Goal: Task Accomplishment & Management: Use online tool/utility

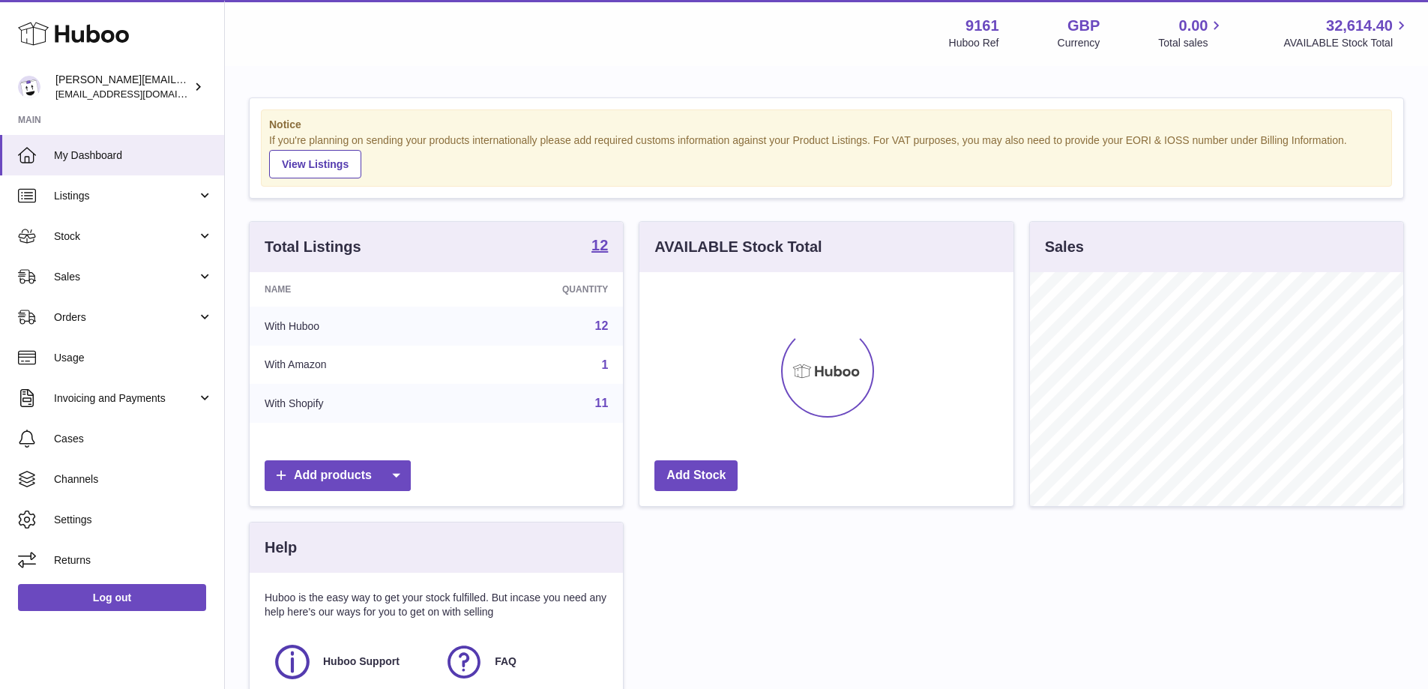
scroll to position [234, 374]
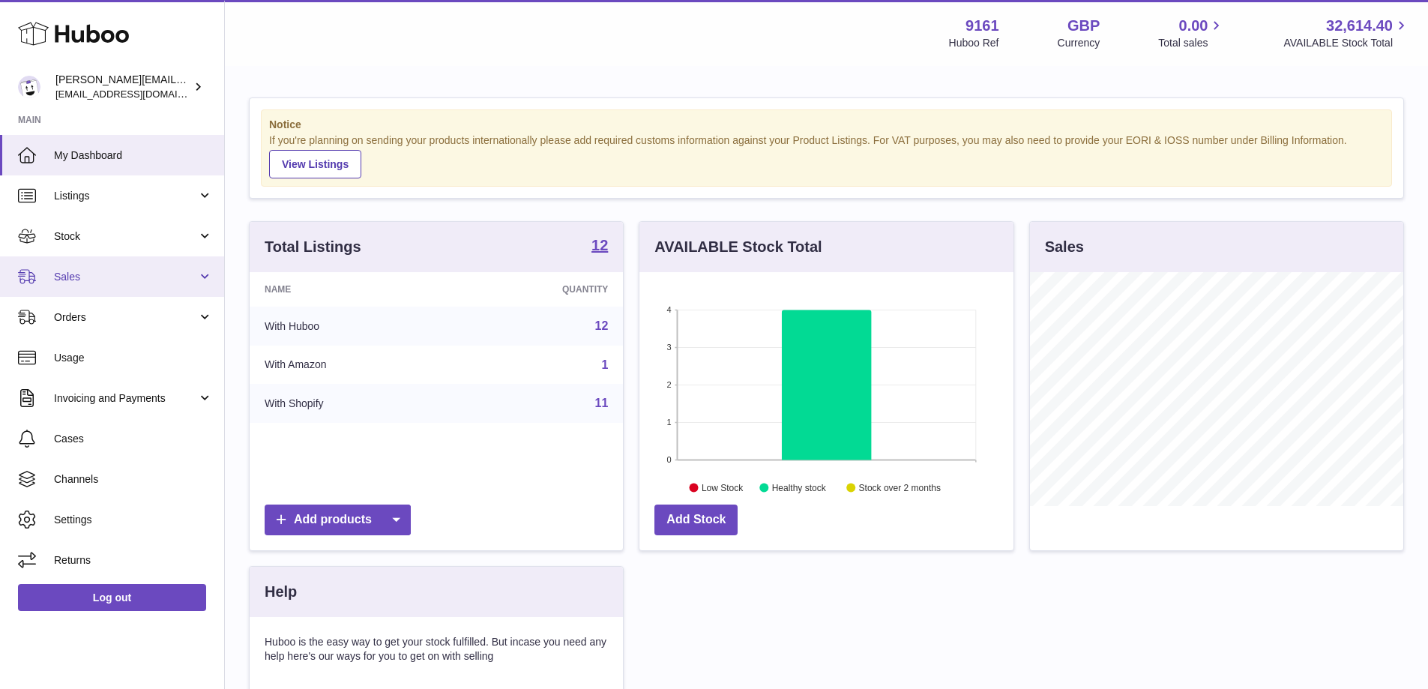
click at [106, 272] on span "Sales" at bounding box center [125, 277] width 143 height 14
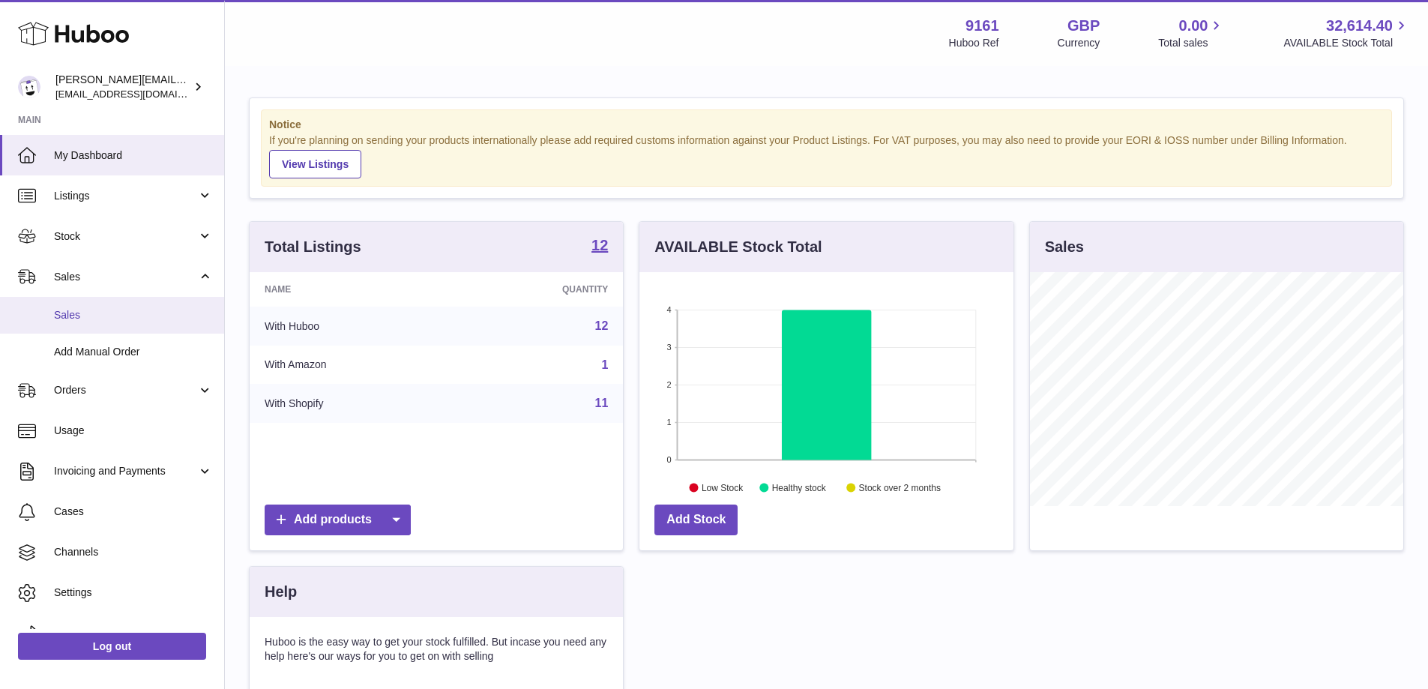
click at [145, 321] on span "Sales" at bounding box center [133, 315] width 159 height 14
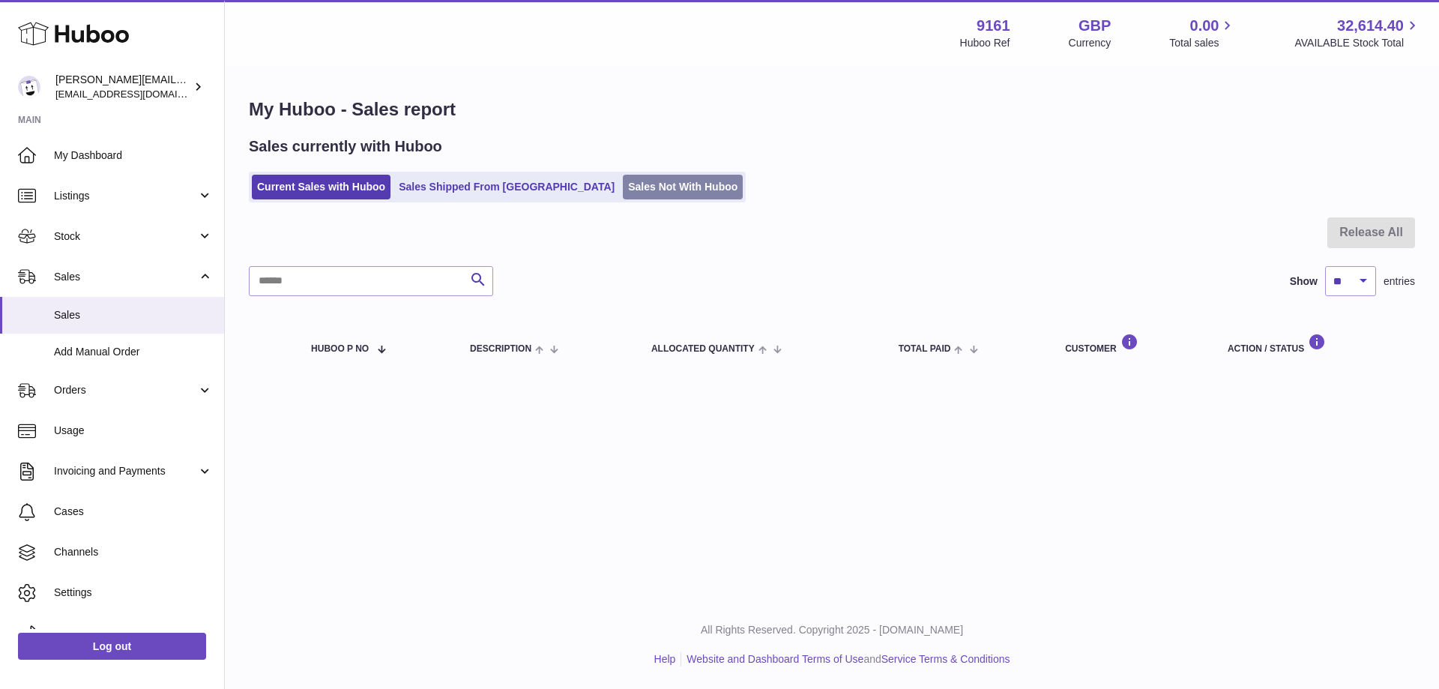
click at [623, 193] on link "Sales Not With Huboo" at bounding box center [683, 187] width 120 height 25
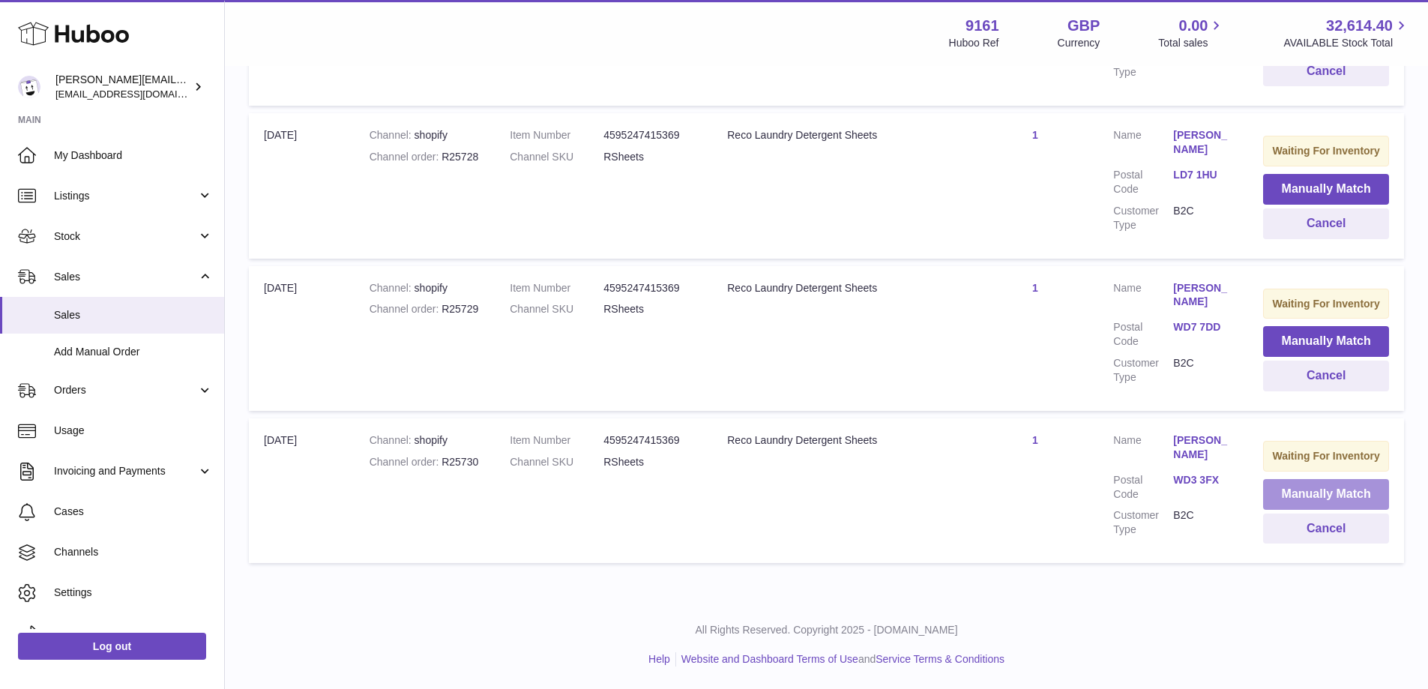
scroll to position [964, 0]
click at [1329, 503] on button "Manually Match" at bounding box center [1326, 494] width 126 height 31
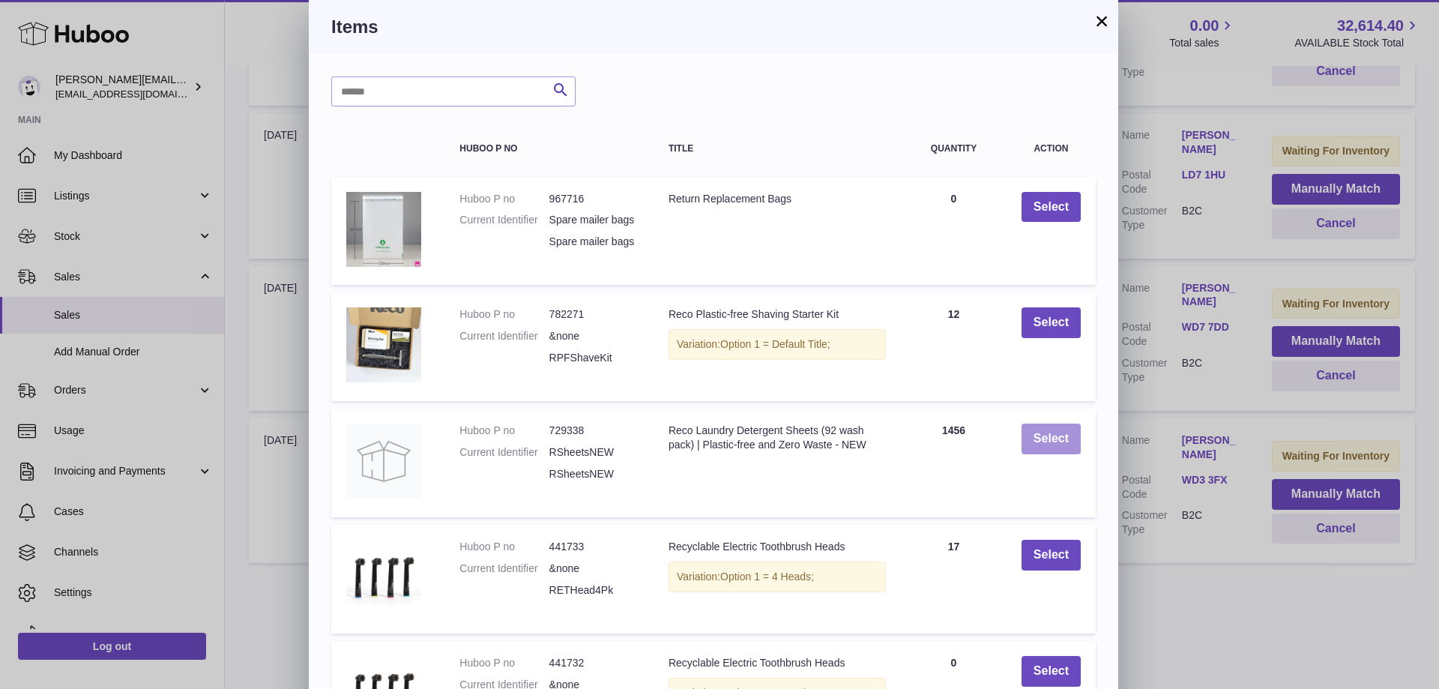
click at [1036, 454] on button "Select" at bounding box center [1050, 438] width 59 height 31
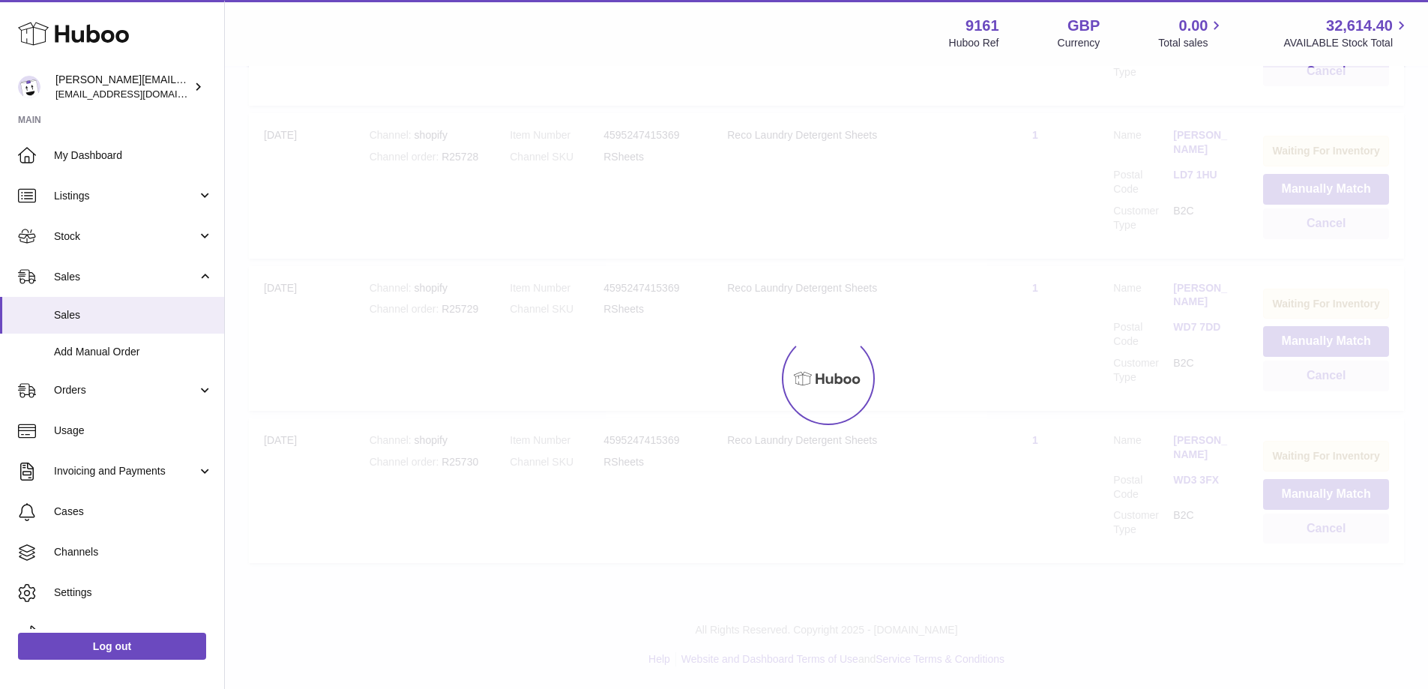
scroll to position [803, 0]
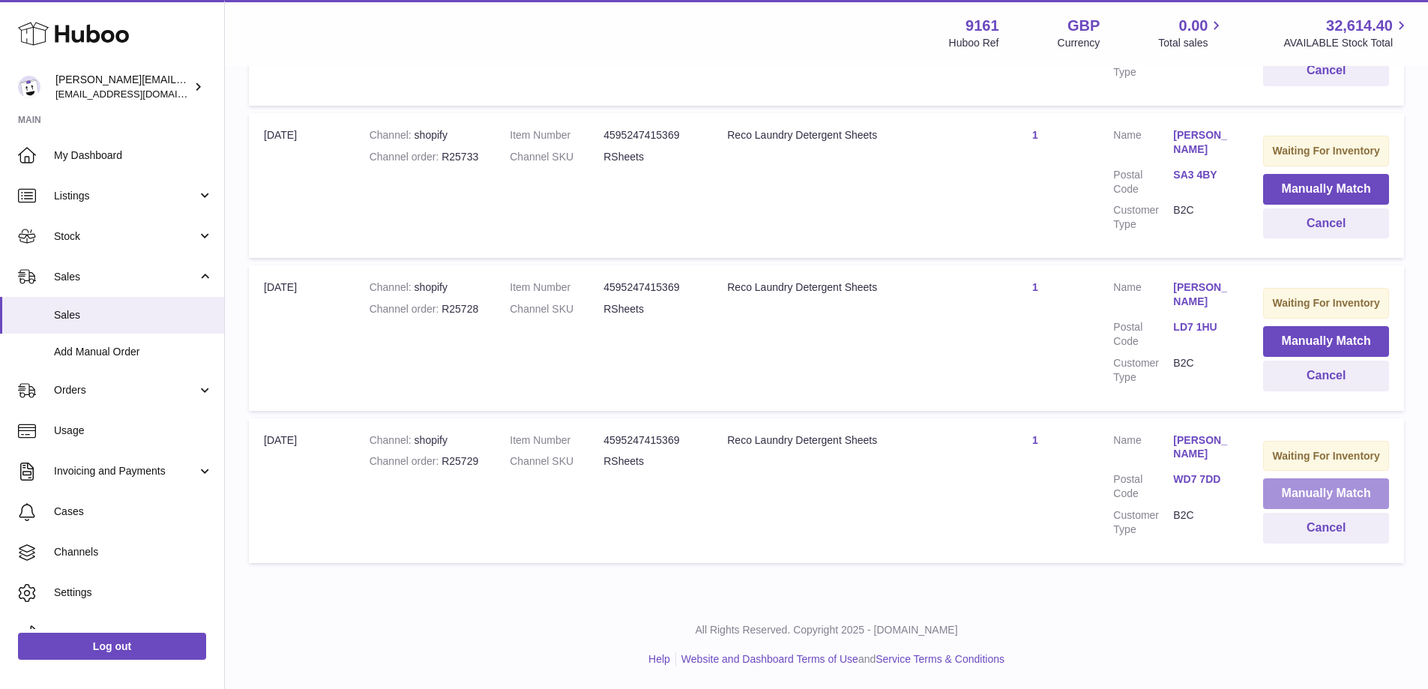
click at [1273, 498] on button "Manually Match" at bounding box center [1326, 493] width 126 height 31
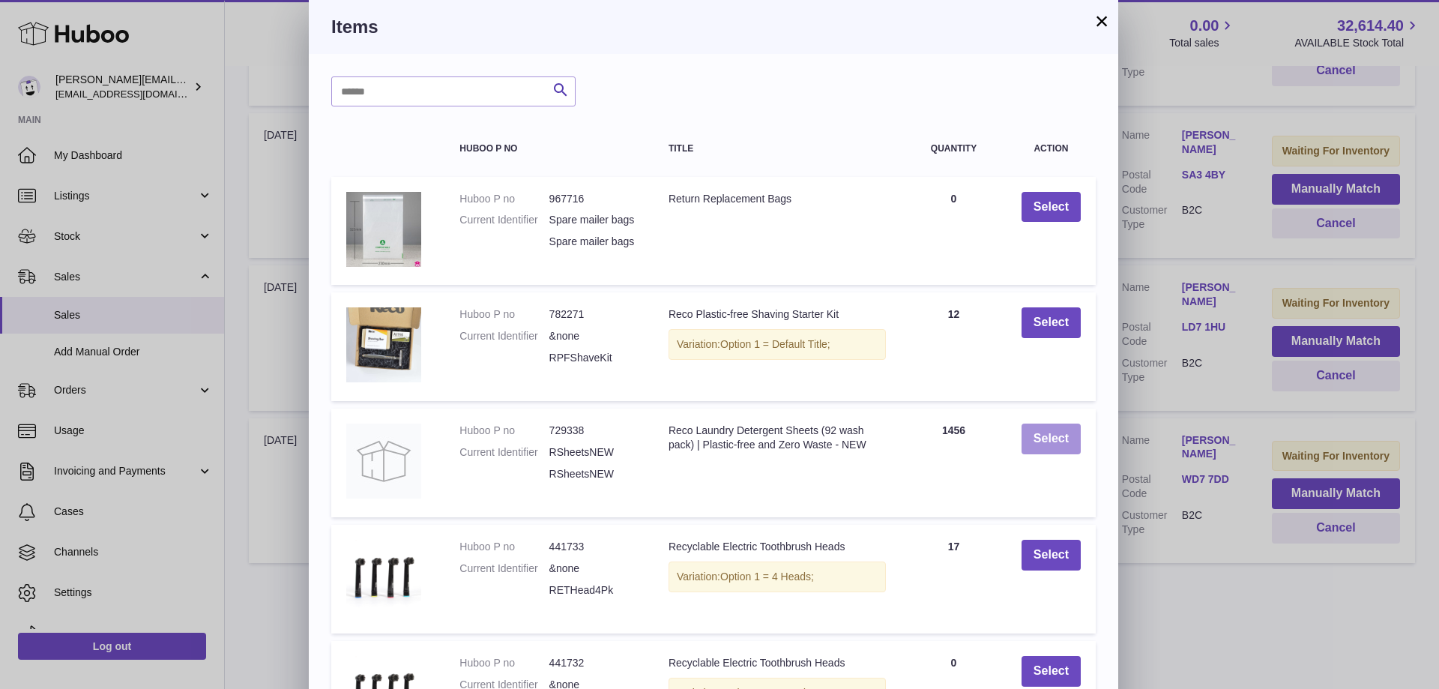
click at [1047, 444] on button "Select" at bounding box center [1050, 438] width 59 height 31
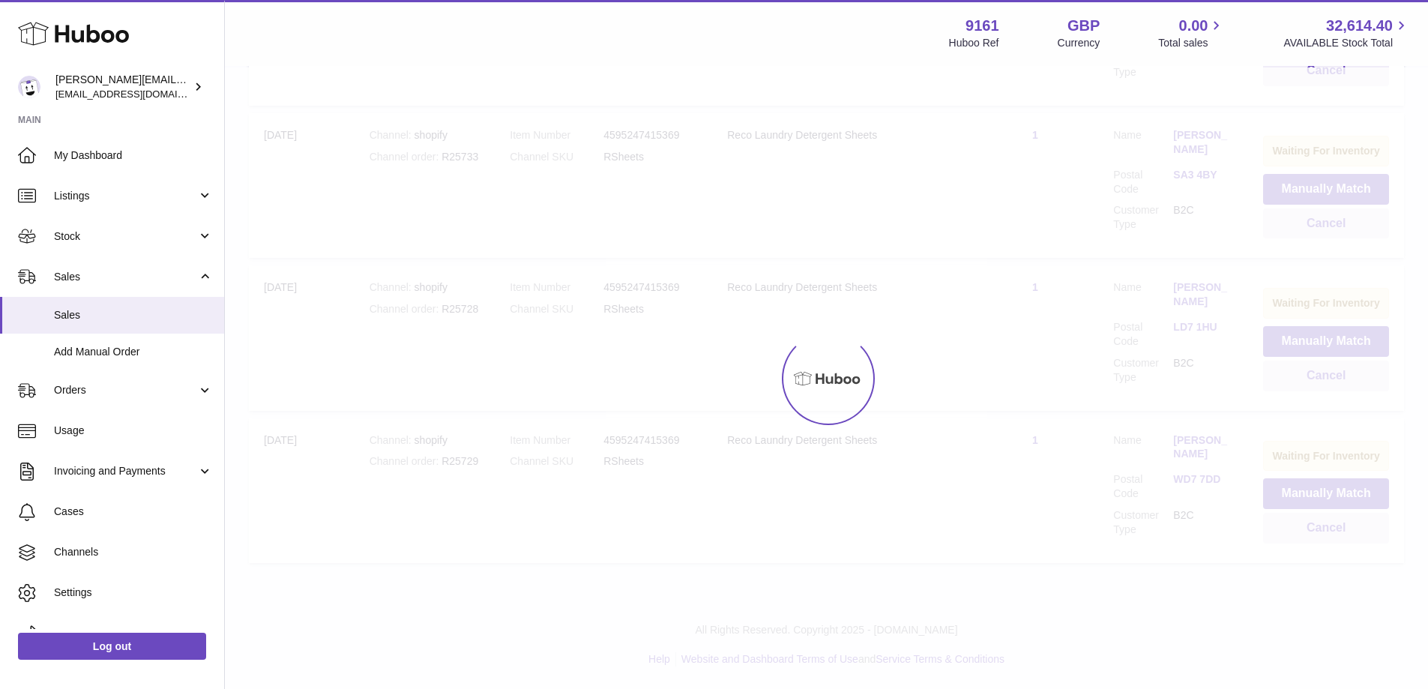
scroll to position [640, 0]
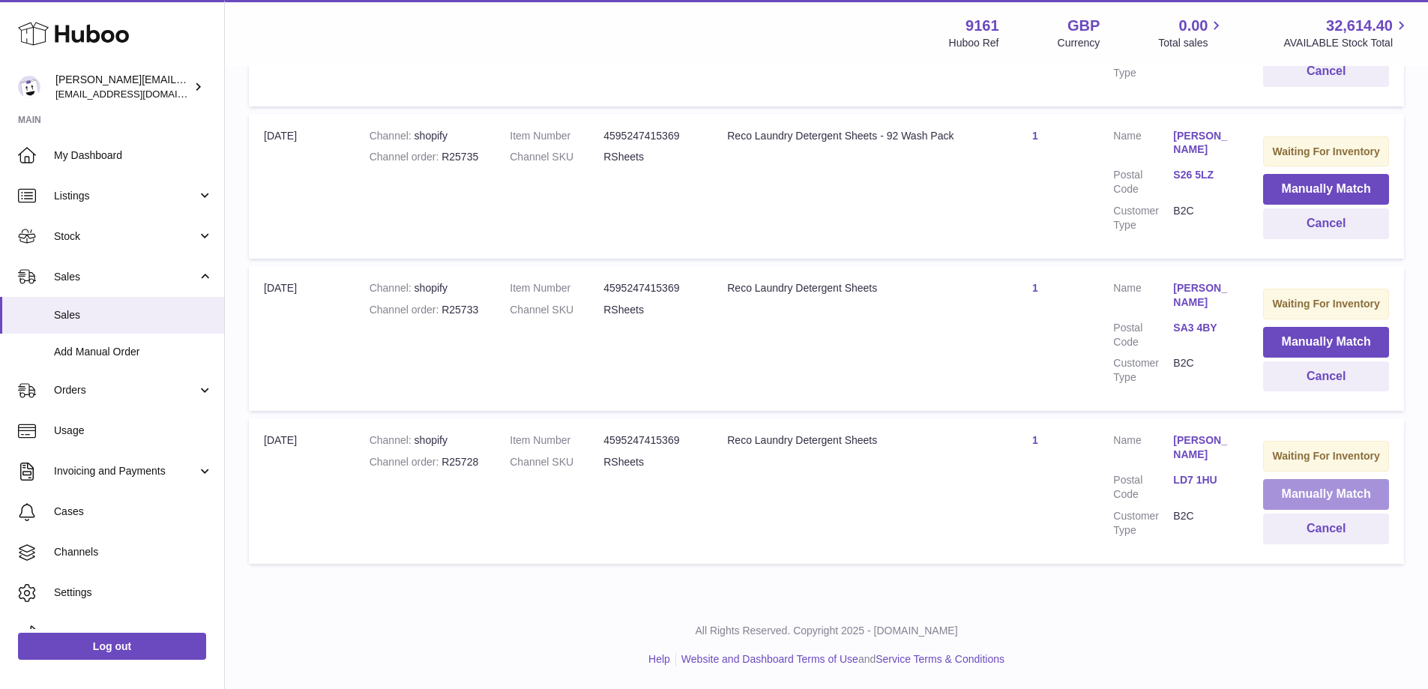
click at [1276, 495] on button "Manually Match" at bounding box center [1326, 494] width 126 height 31
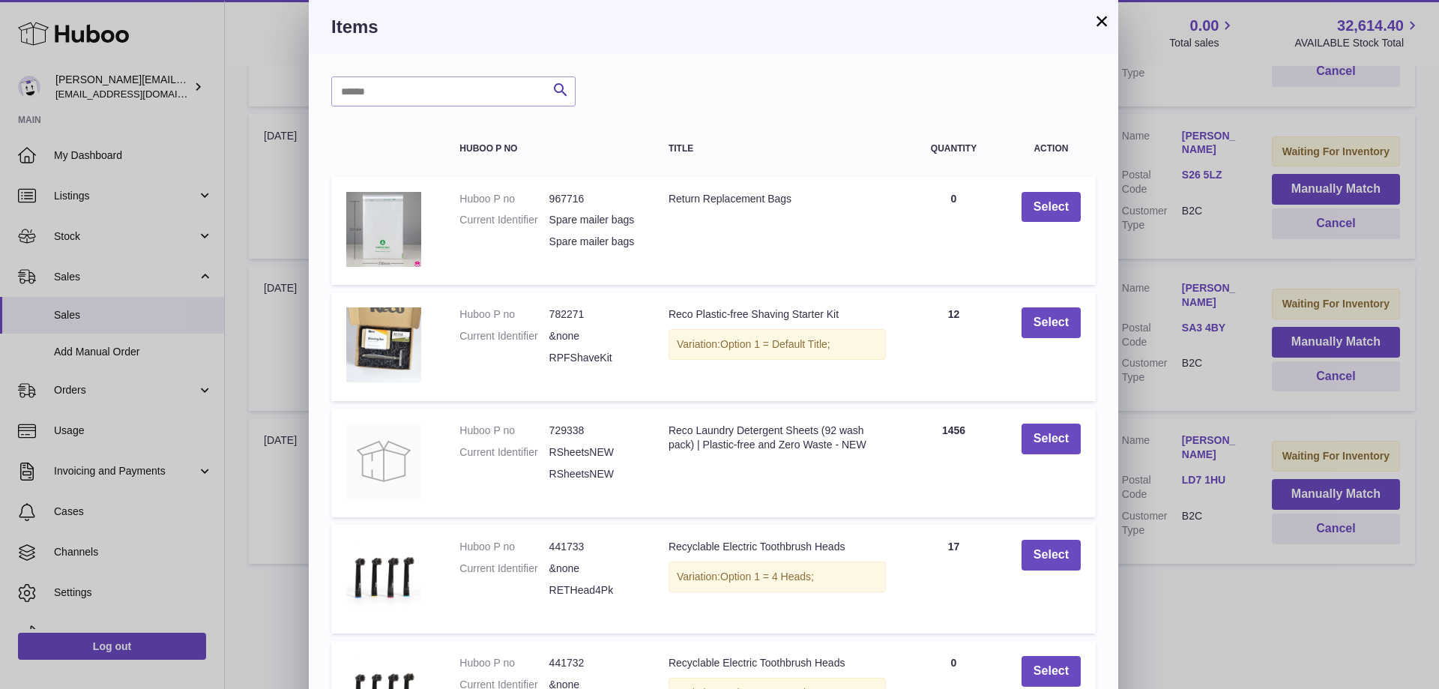
click at [1041, 434] on td "Select" at bounding box center [1050, 462] width 89 height 109
click at [1047, 454] on button "Select" at bounding box center [1050, 438] width 59 height 31
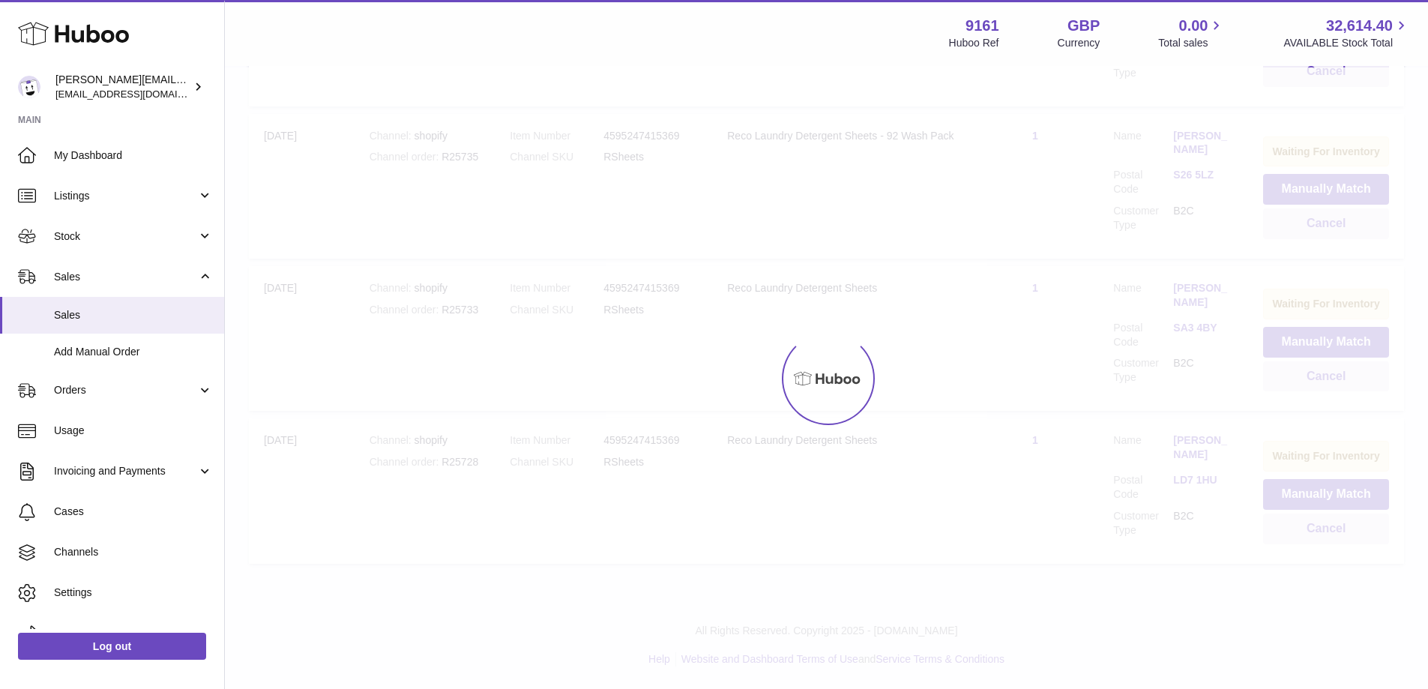
scroll to position [478, 0]
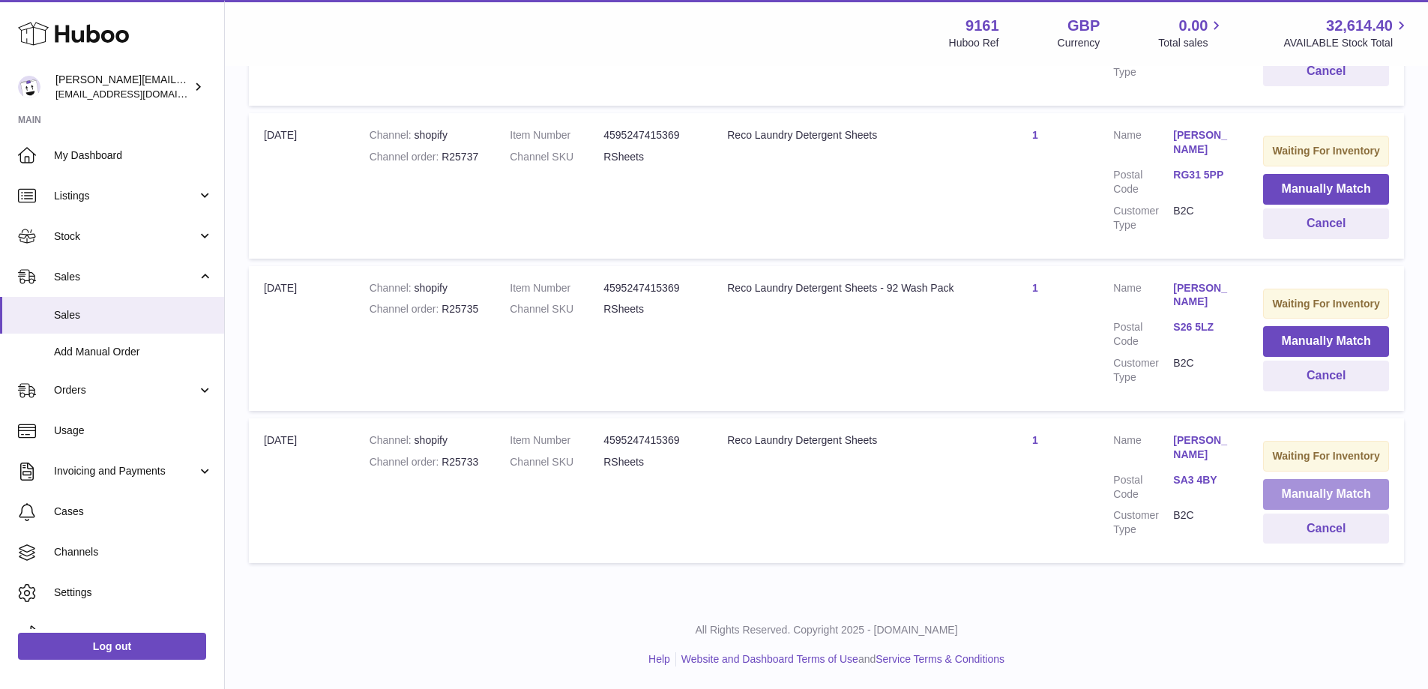
click at [1286, 508] on button "Manually Match" at bounding box center [1326, 494] width 126 height 31
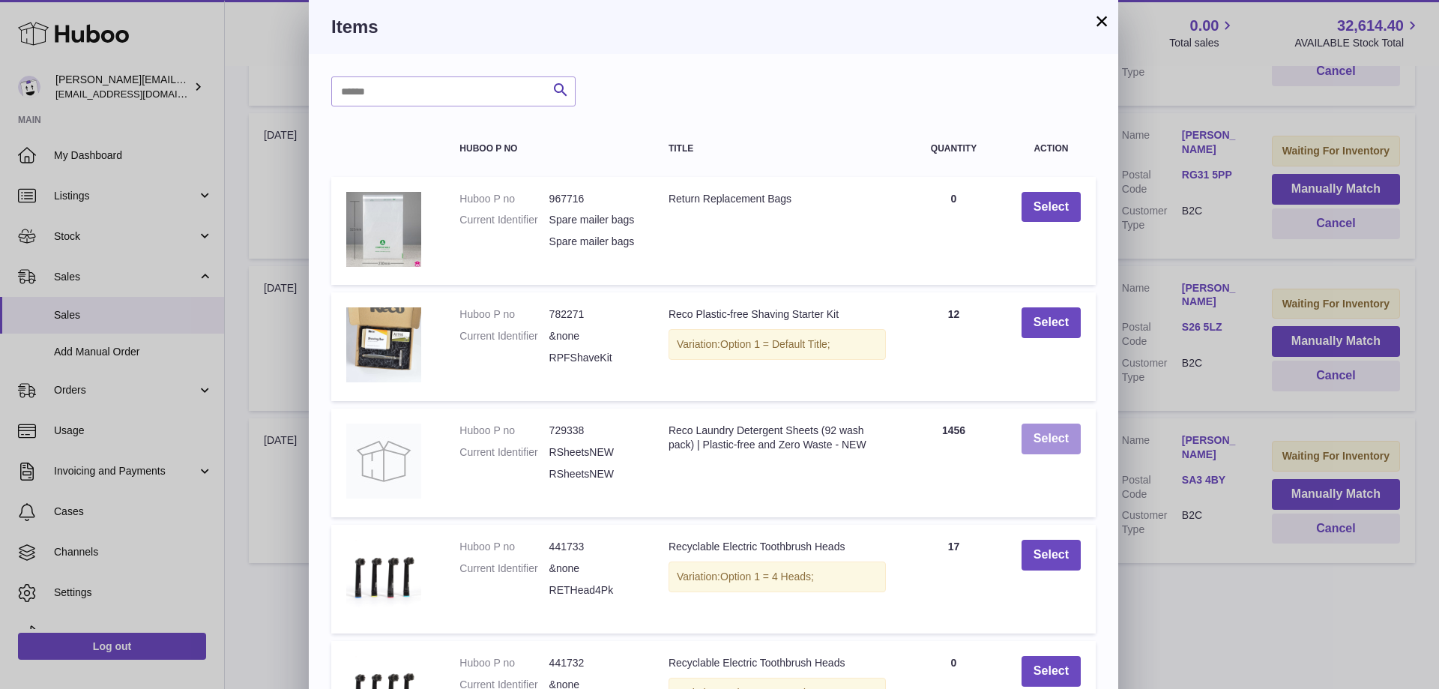
click at [1054, 447] on button "Select" at bounding box center [1050, 438] width 59 height 31
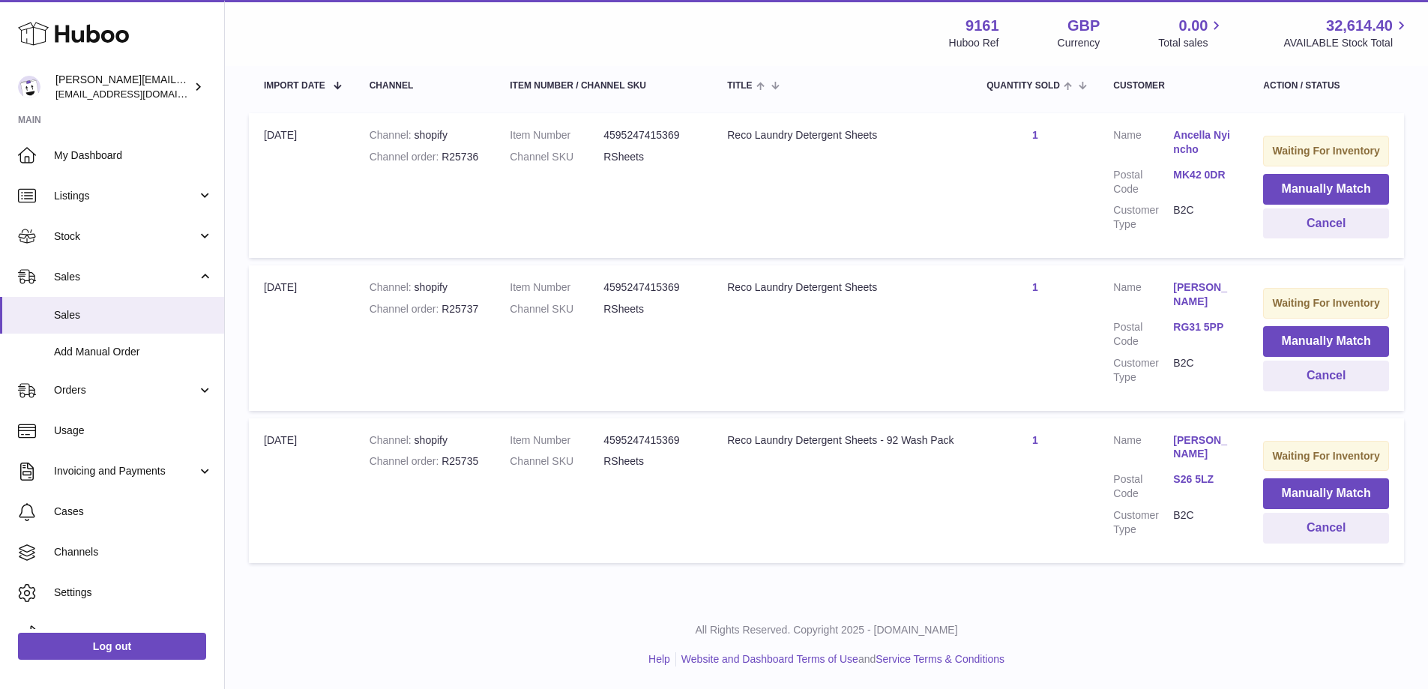
scroll to position [316, 0]
click at [1265, 487] on button "Manually Match" at bounding box center [1326, 493] width 126 height 31
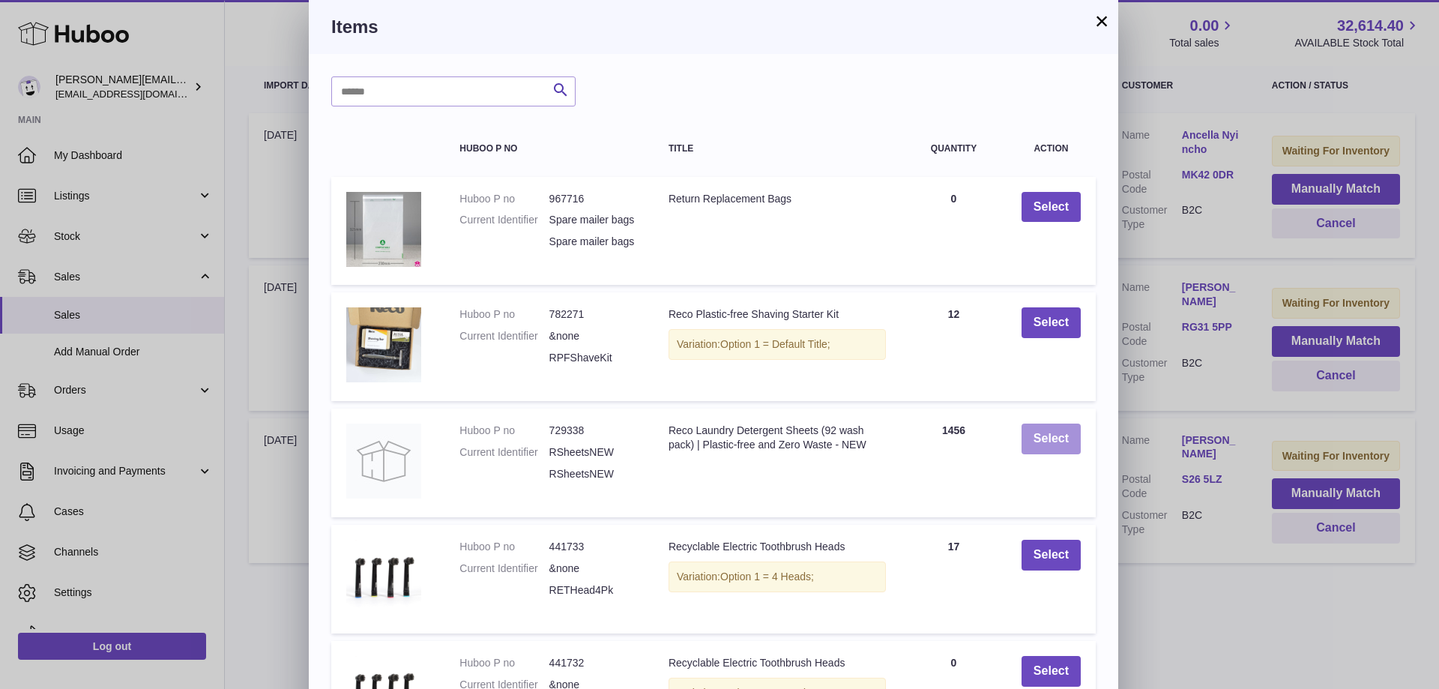
click at [1071, 450] on button "Select" at bounding box center [1050, 438] width 59 height 31
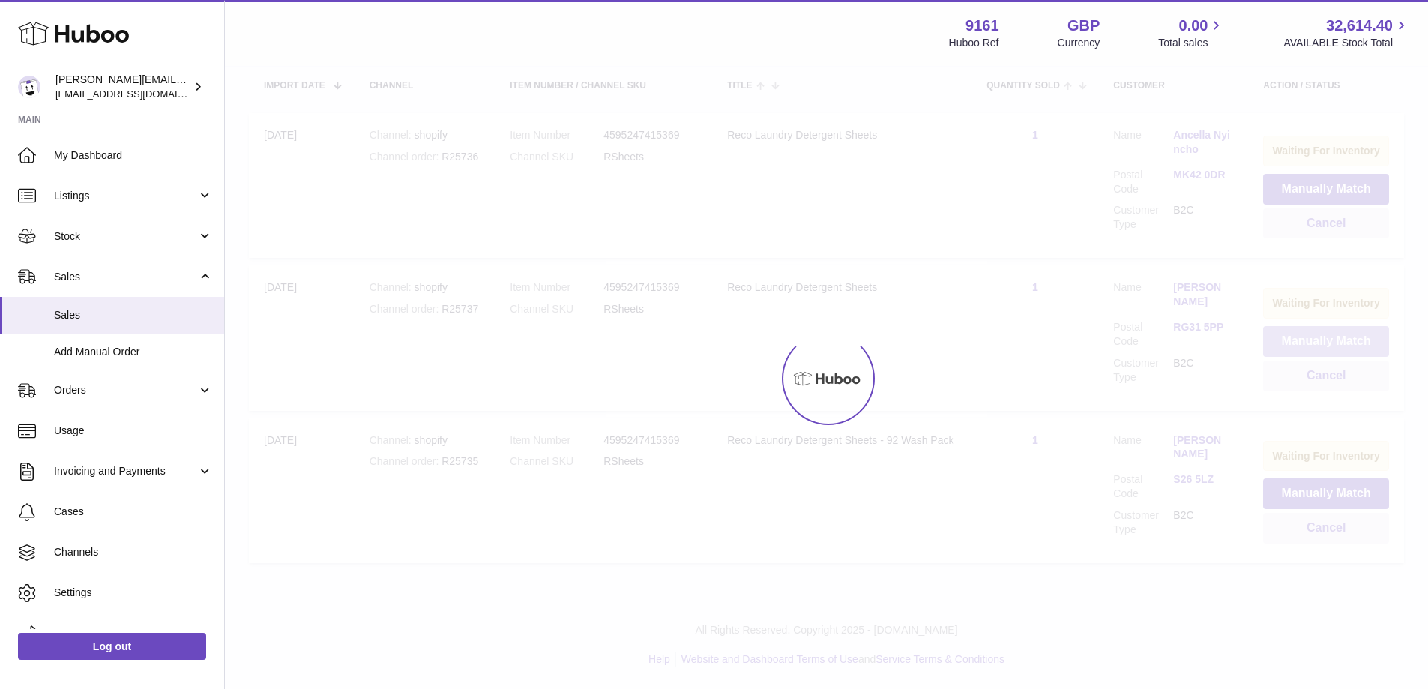
scroll to position [134, 0]
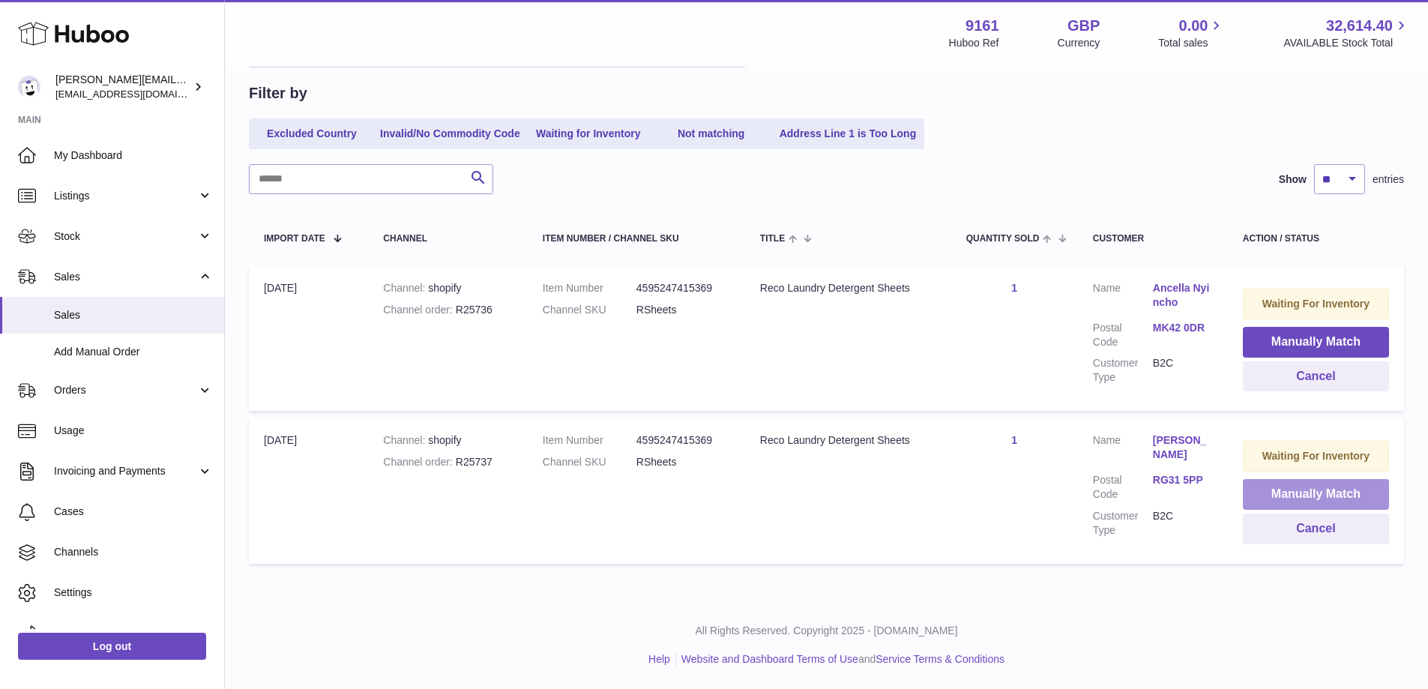
click at [1272, 486] on button "Manually Match" at bounding box center [1316, 494] width 146 height 31
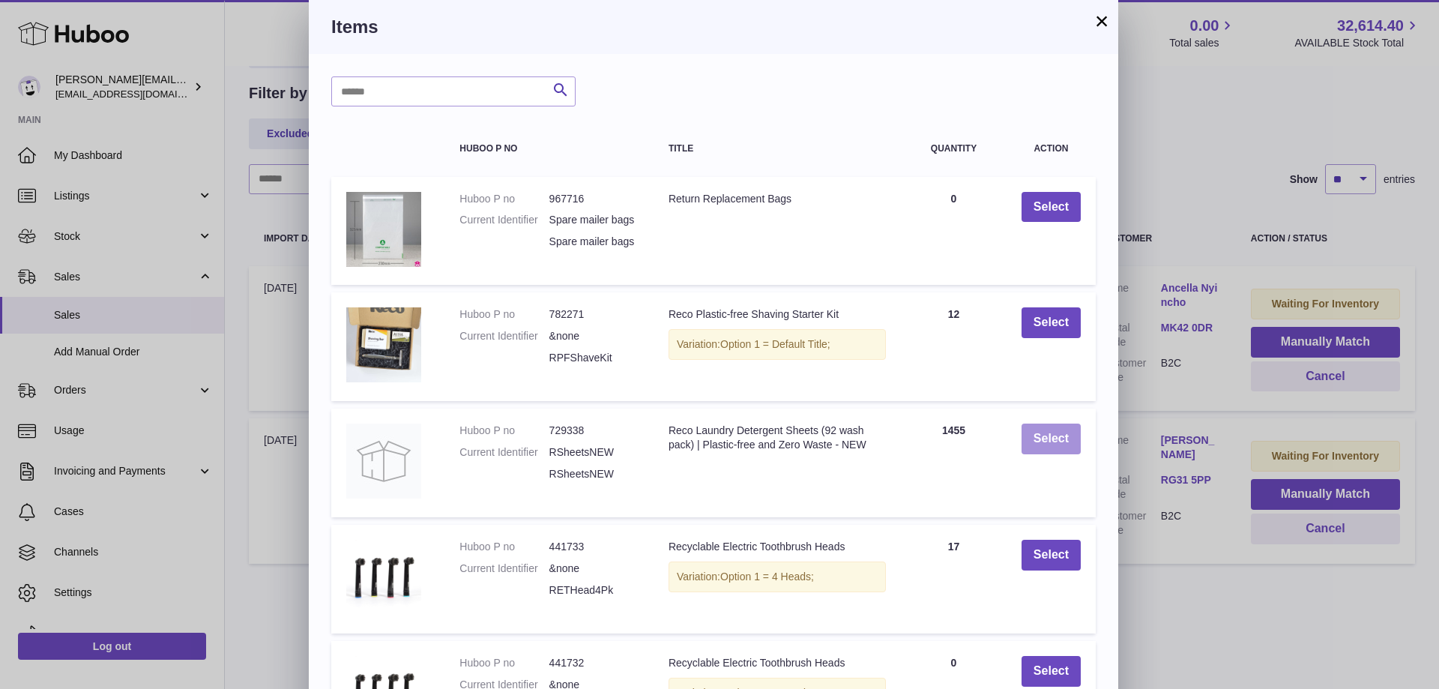
click at [1050, 454] on button "Select" at bounding box center [1050, 438] width 59 height 31
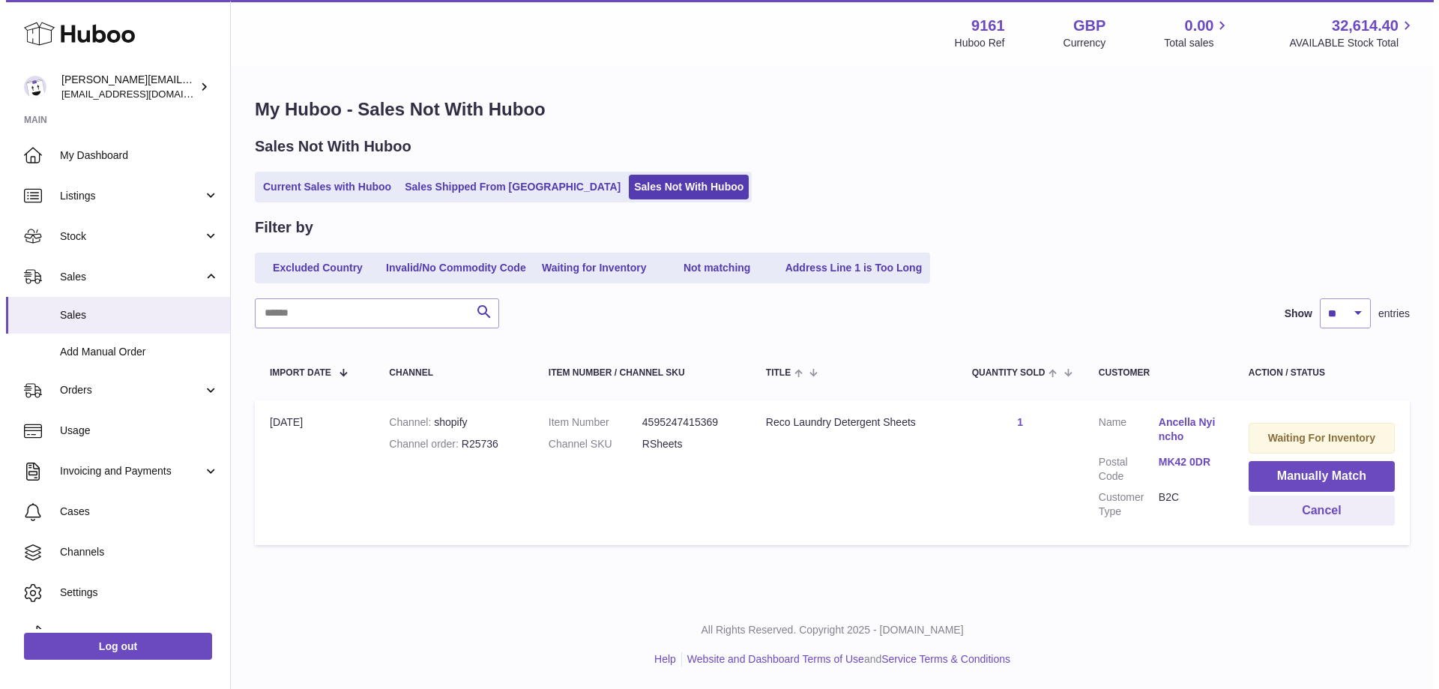
scroll to position [0, 0]
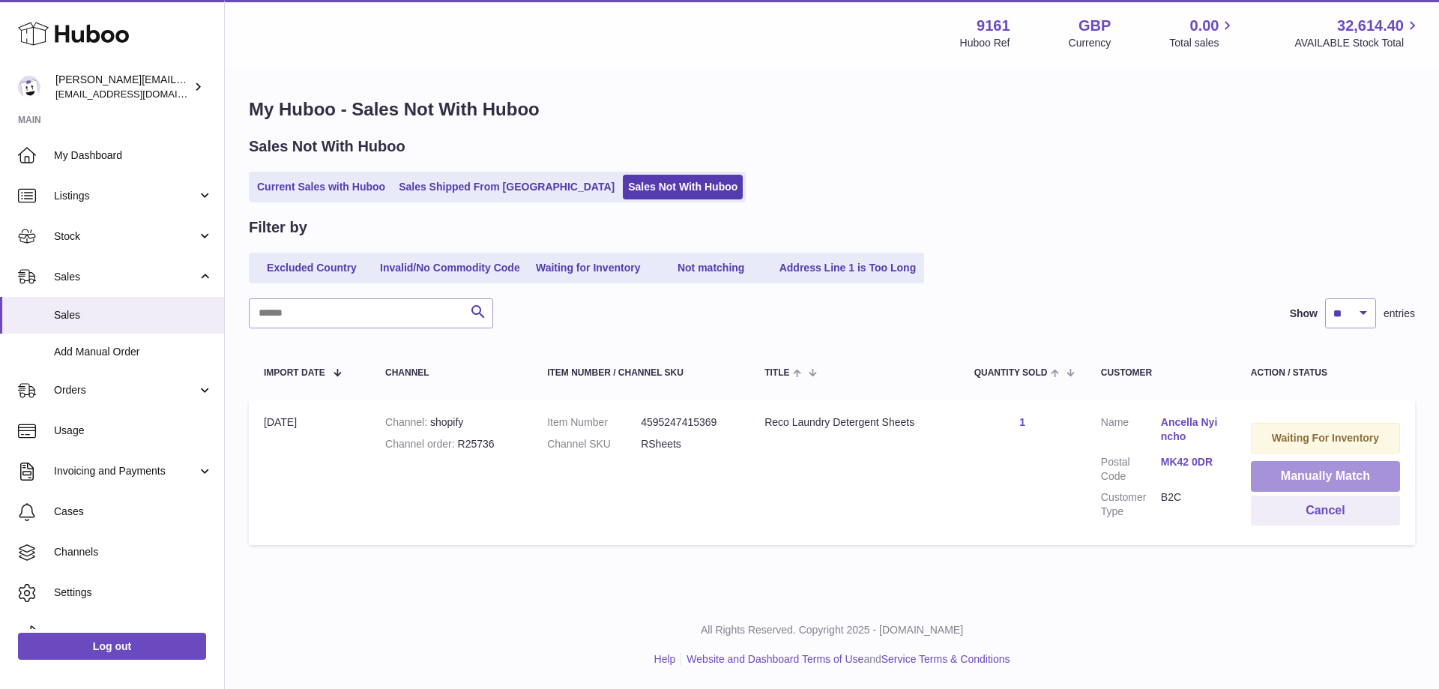
click at [1265, 474] on button "Manually Match" at bounding box center [1325, 476] width 149 height 31
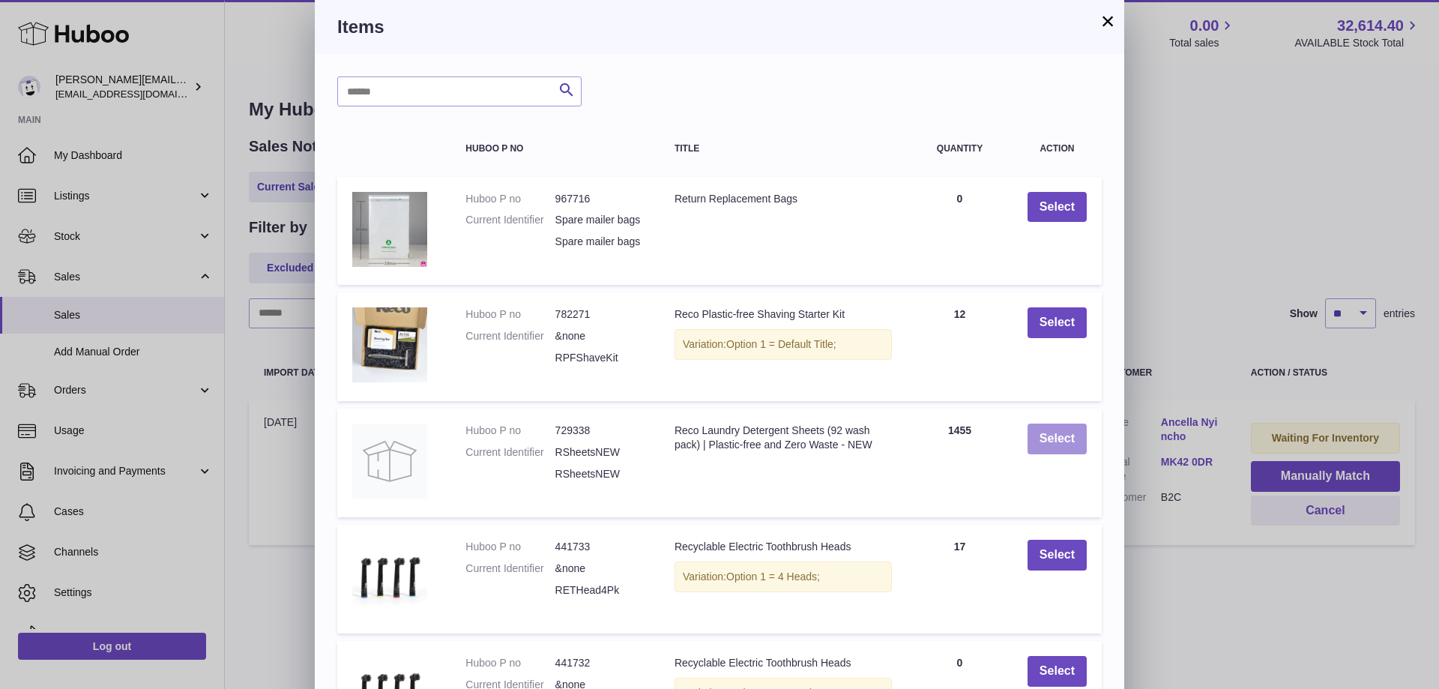
click at [1057, 453] on button "Select" at bounding box center [1056, 438] width 59 height 31
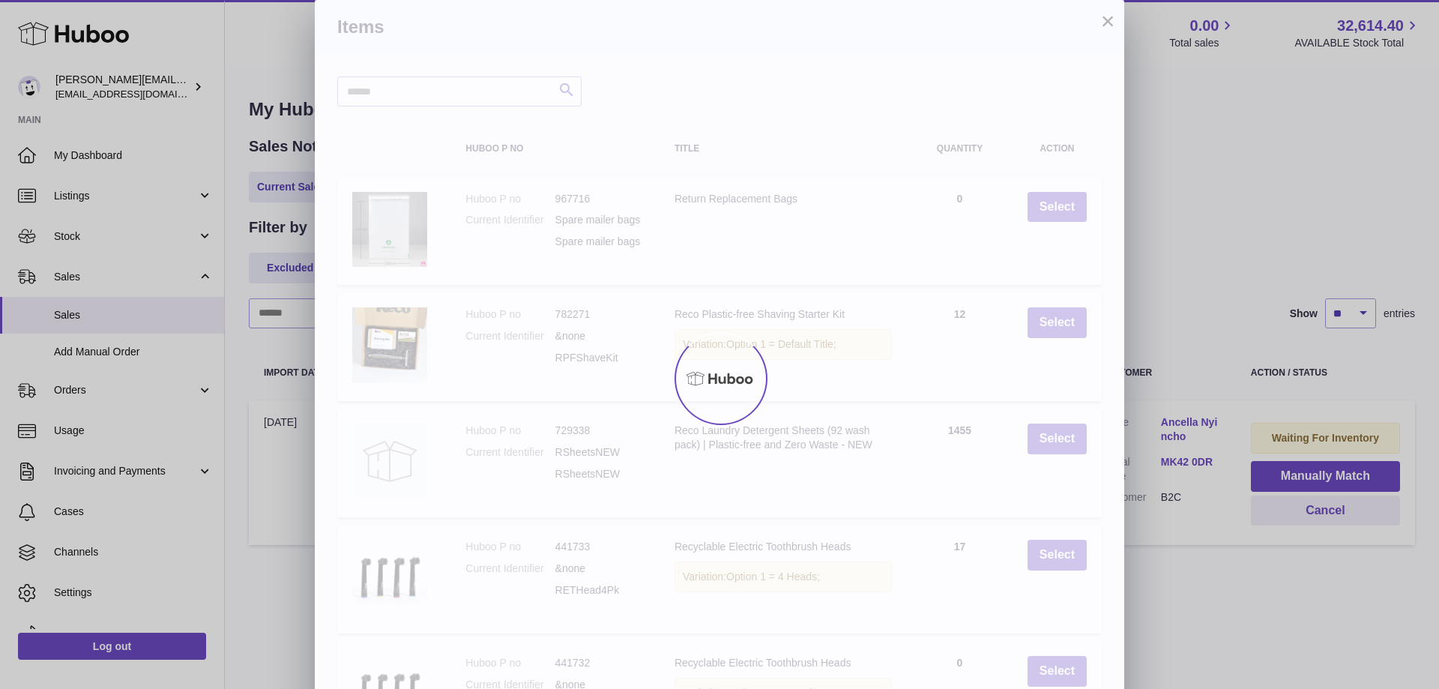
click at [1184, 608] on div at bounding box center [719, 377] width 1439 height 621
